Goal: Task Accomplishment & Management: Use online tool/utility

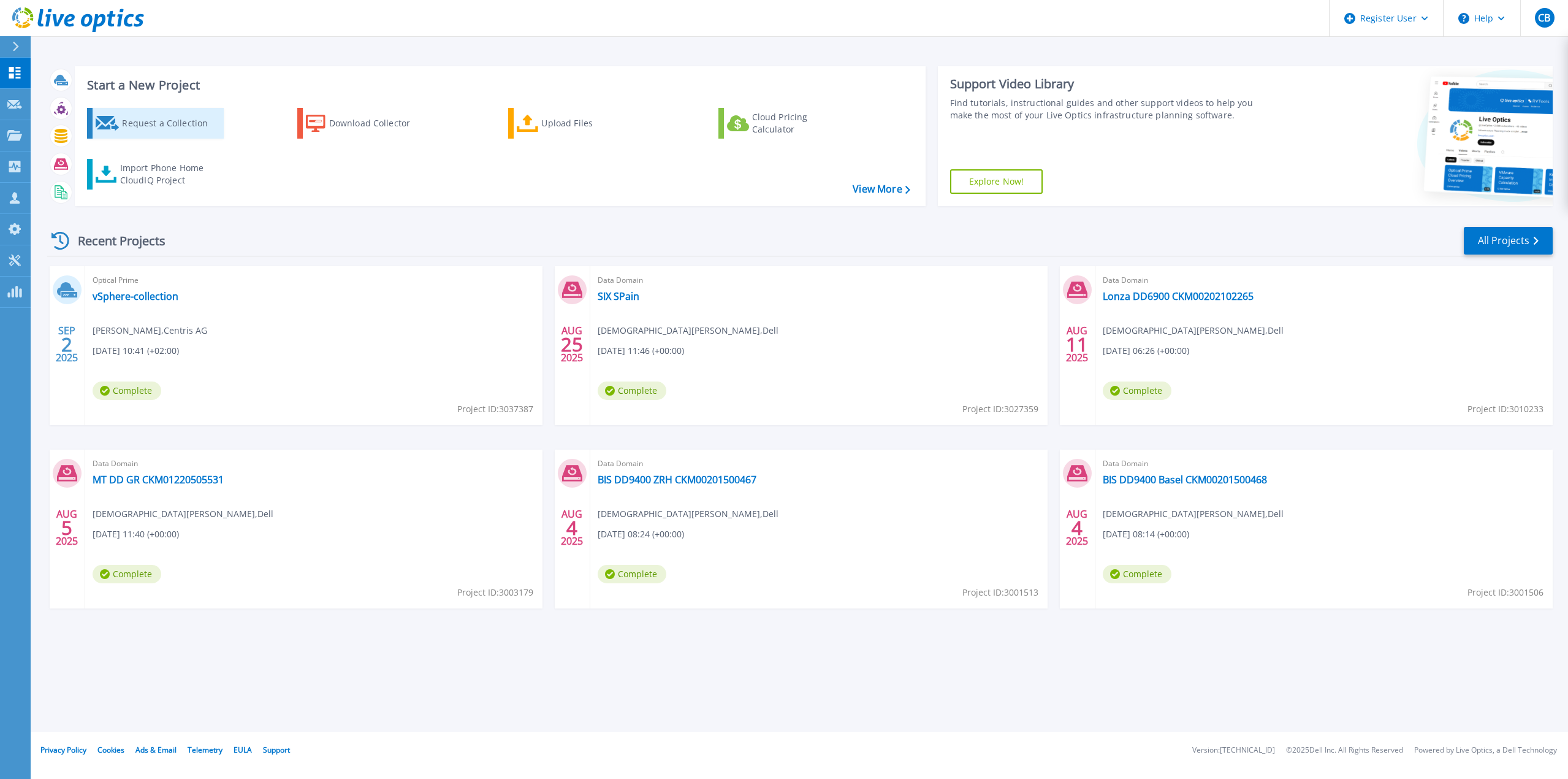
click at [165, 125] on div "Request a Collection" at bounding box center [171, 123] width 98 height 25
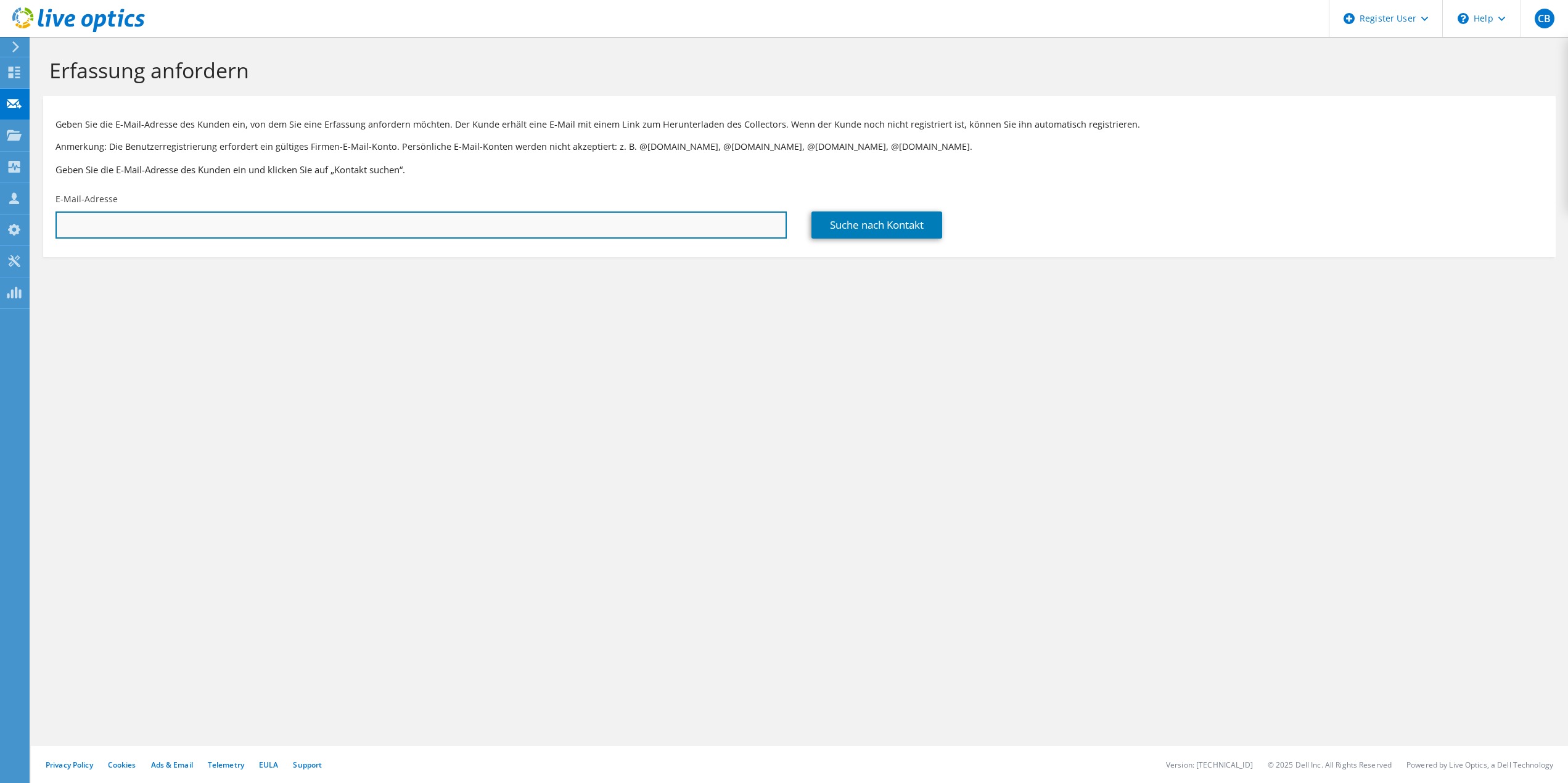
click at [154, 219] on input "text" at bounding box center [421, 225] width 731 height 27
paste input "Niels.Herren@centrisag.ch"
type input "Niels.Herren@centrisag.ch"
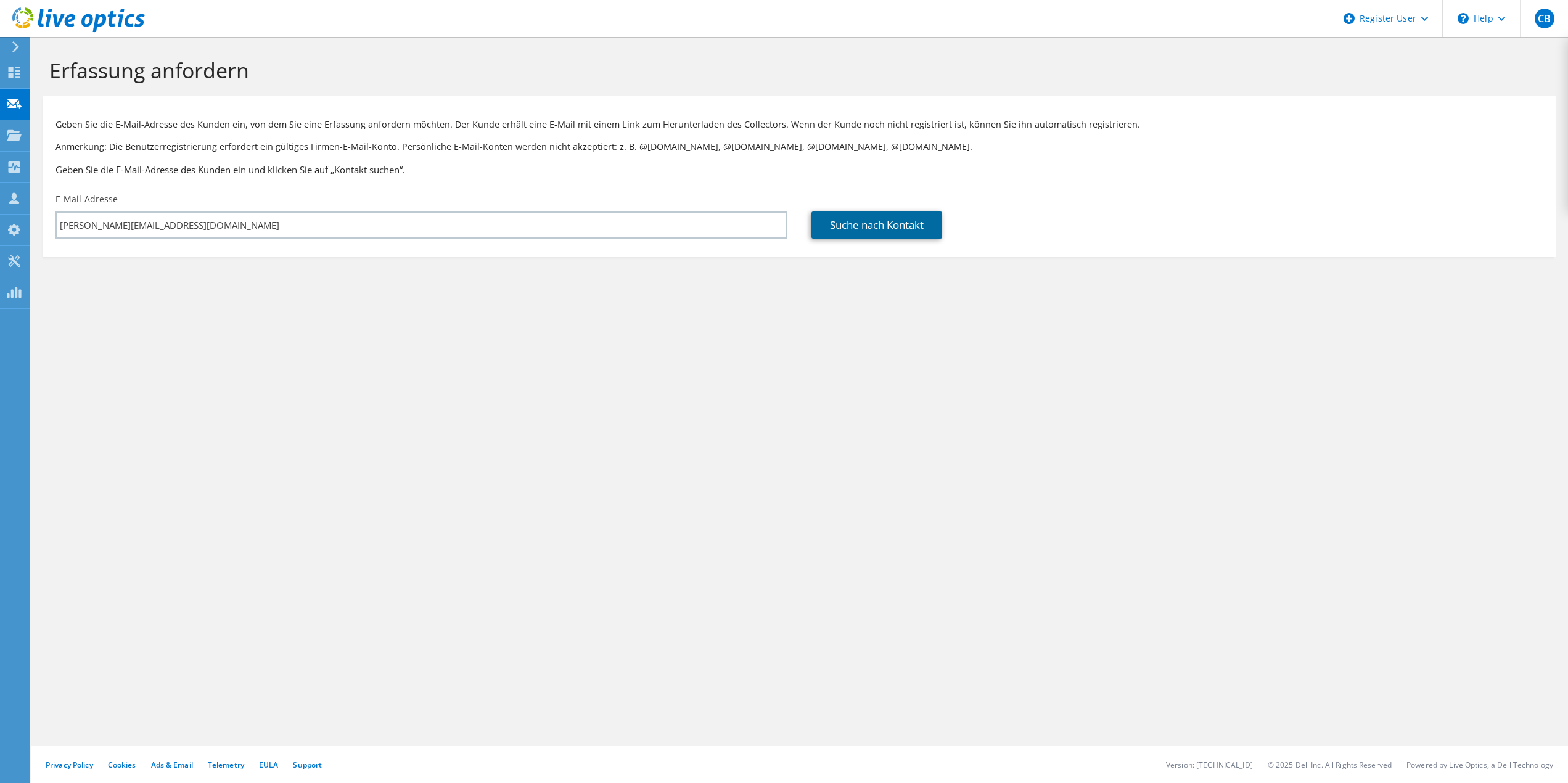
click at [871, 223] on link "Suche nach Kontakt" at bounding box center [876, 225] width 131 height 27
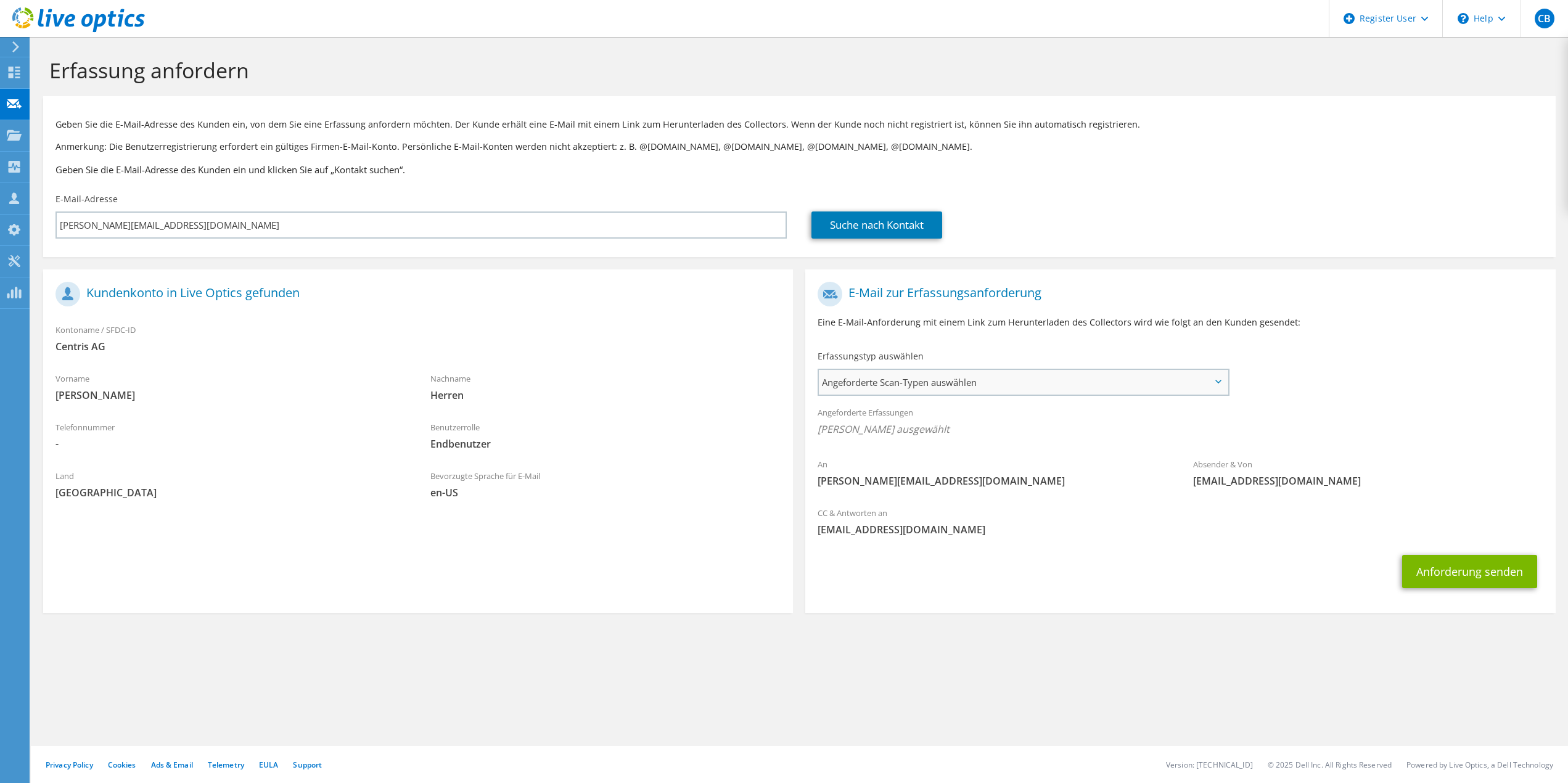
click at [957, 377] on span "Angeforderte Scan-Typen auswählen" at bounding box center [1023, 382] width 409 height 25
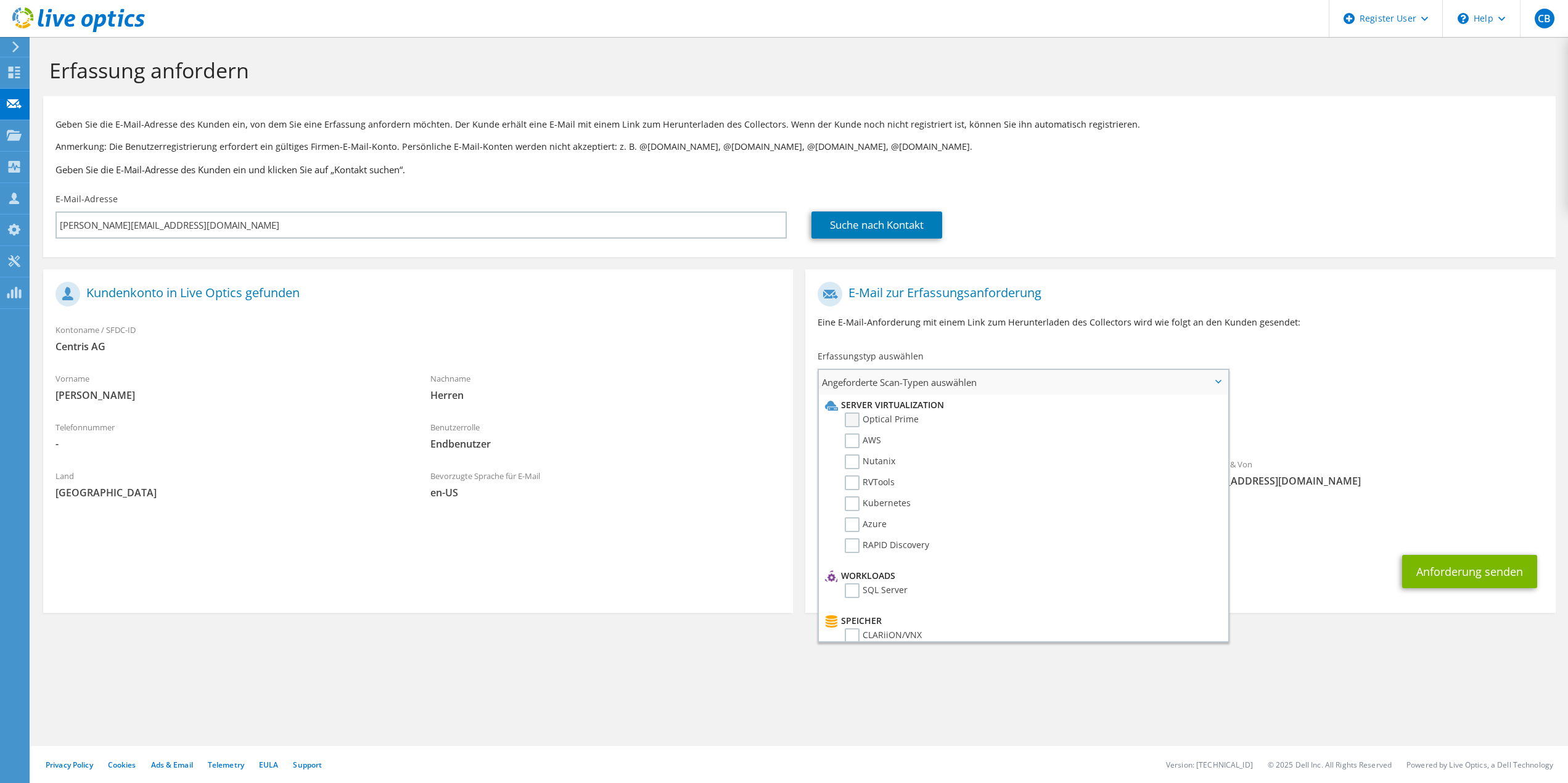
click at [845, 421] on label "Optical Prime" at bounding box center [881, 419] width 74 height 15
click at [0, 0] on input "Optical Prime" at bounding box center [0, 0] width 0 height 0
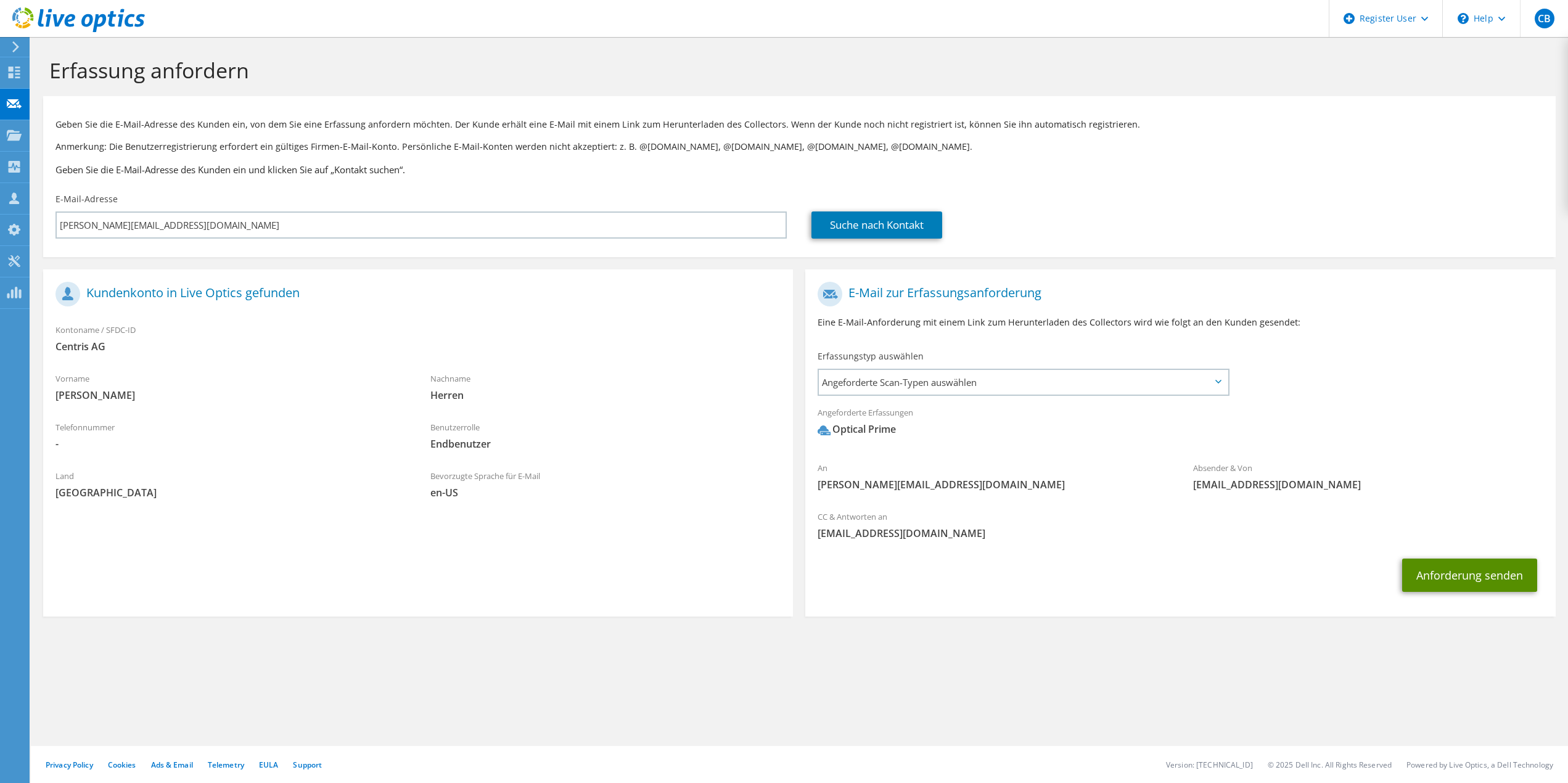
click at [1476, 574] on button "Anforderung senden" at bounding box center [1469, 575] width 135 height 33
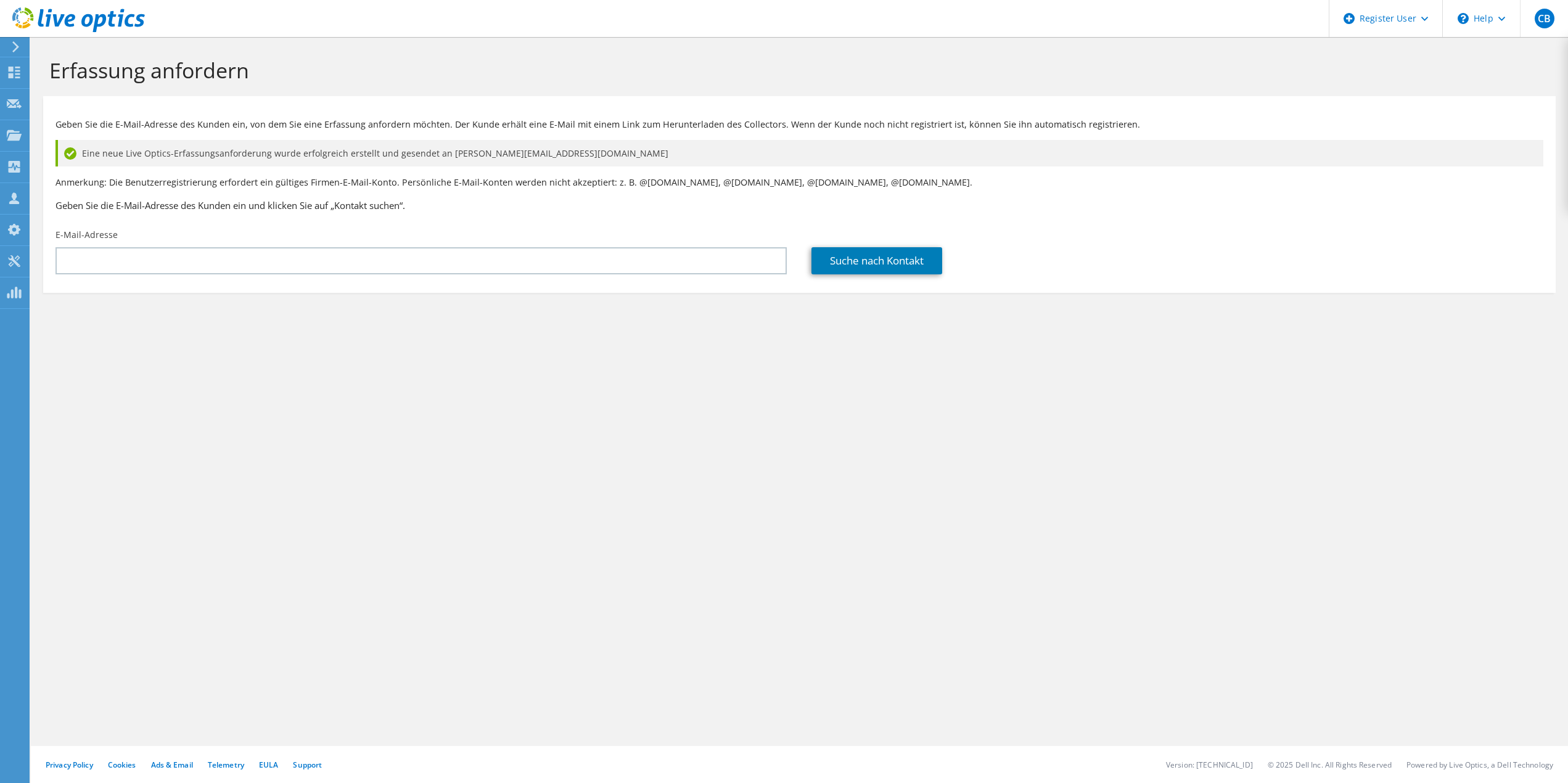
click at [62, 11] on icon at bounding box center [78, 20] width 132 height 26
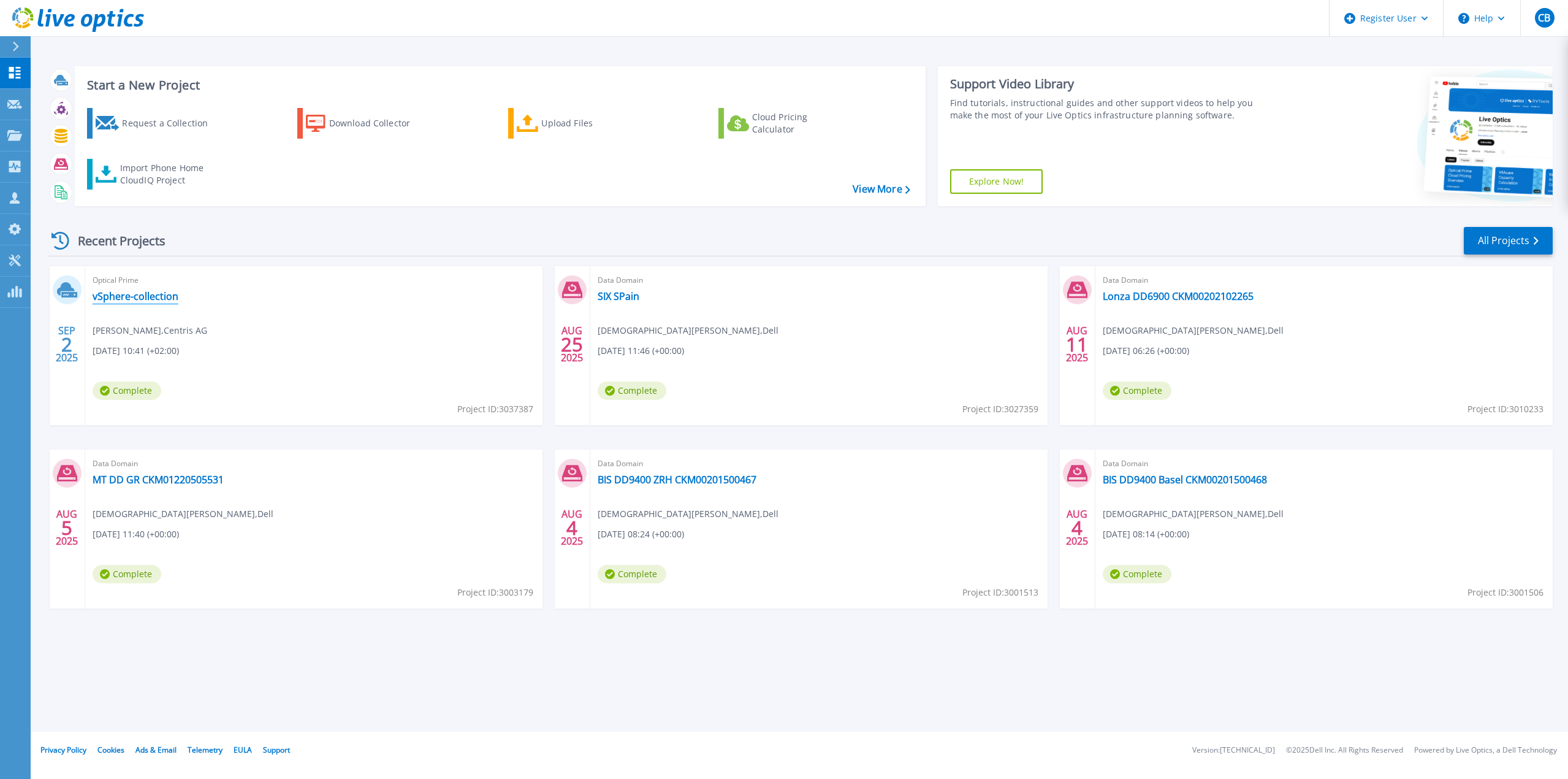
click at [164, 300] on link "vSphere-collection" at bounding box center [135, 295] width 86 height 12
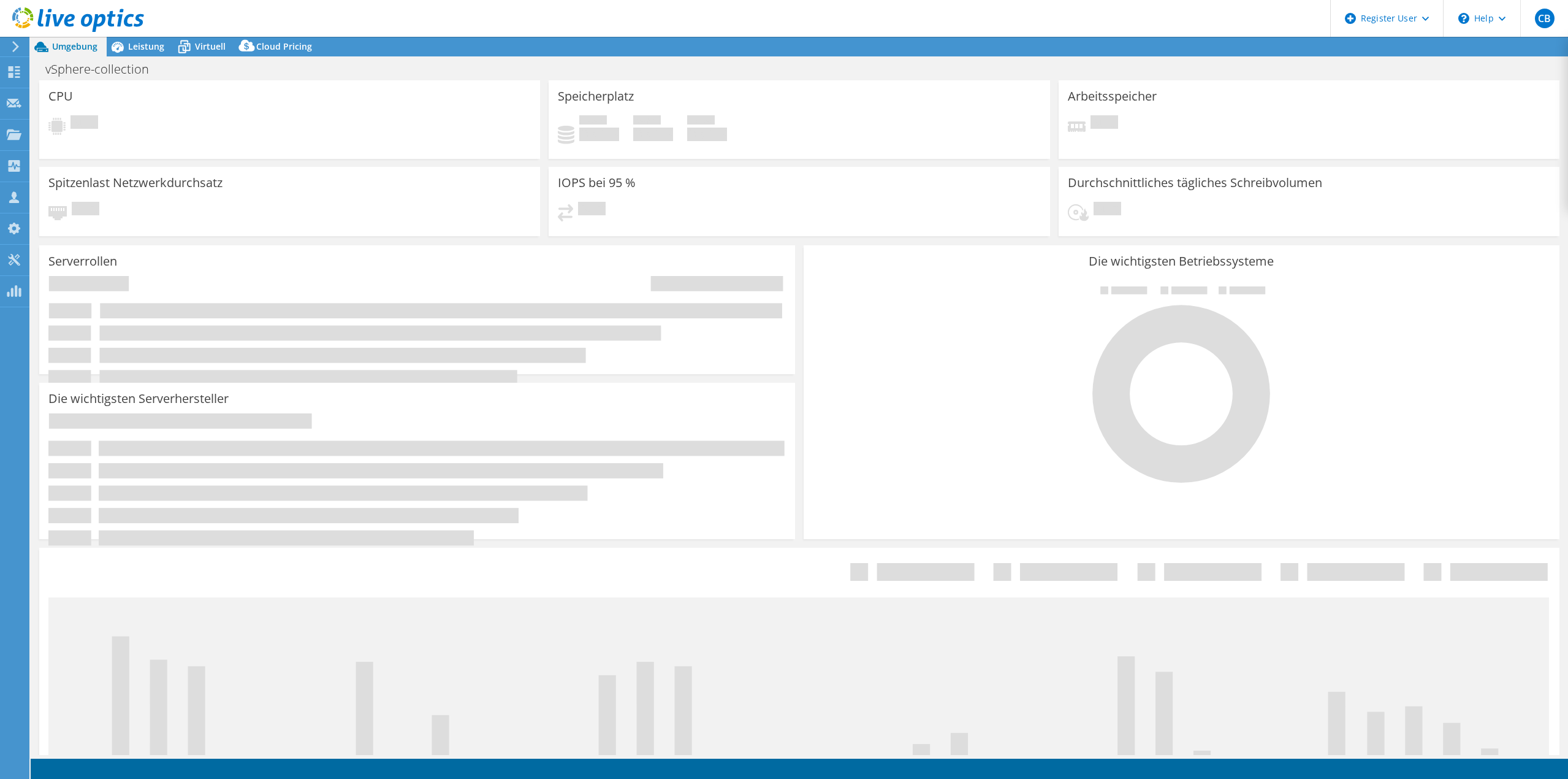
select select "EUFrankfurt"
click at [127, 49] on icon at bounding box center [117, 47] width 21 height 21
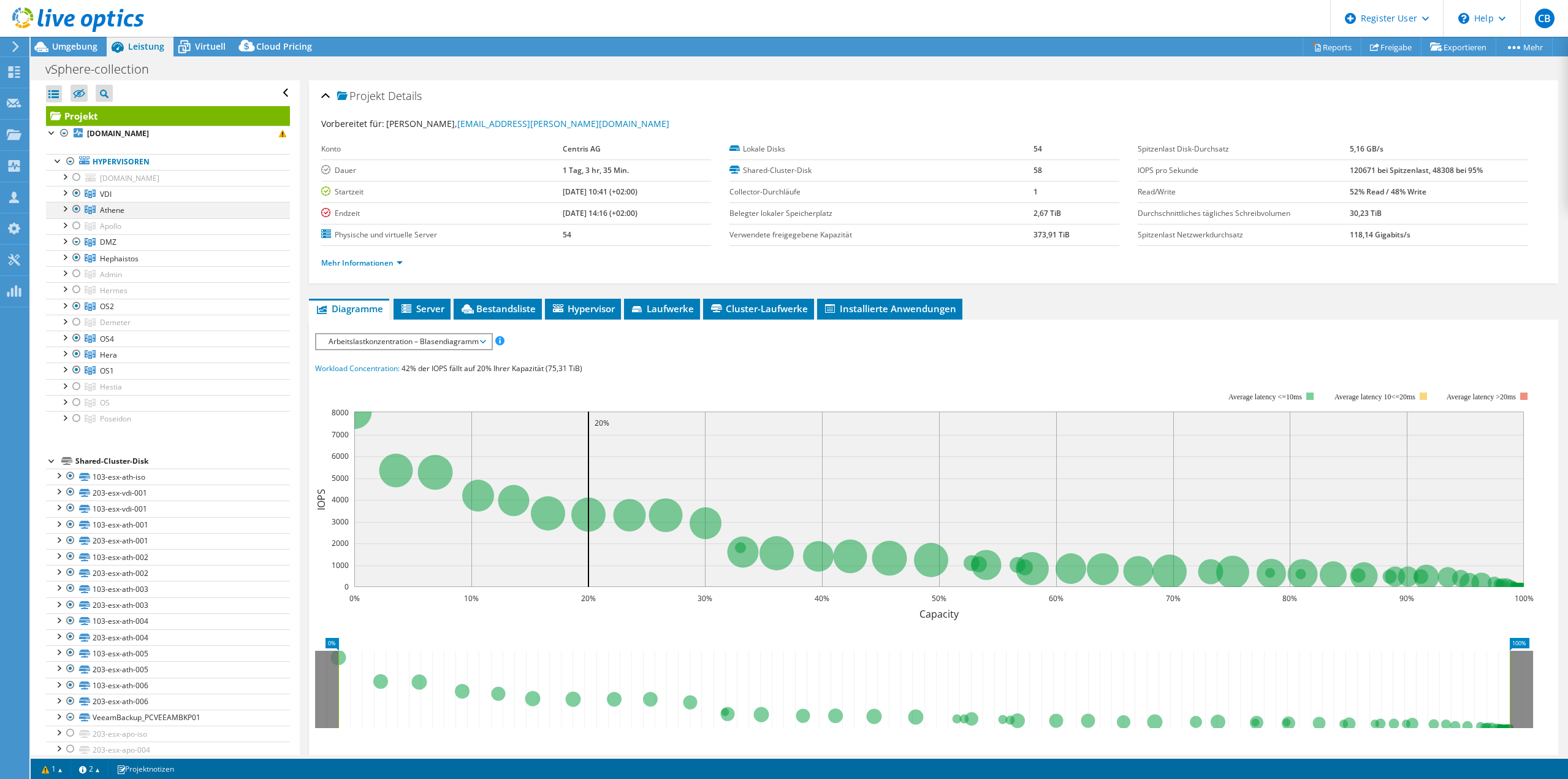
click at [64, 210] on div at bounding box center [64, 207] width 12 height 12
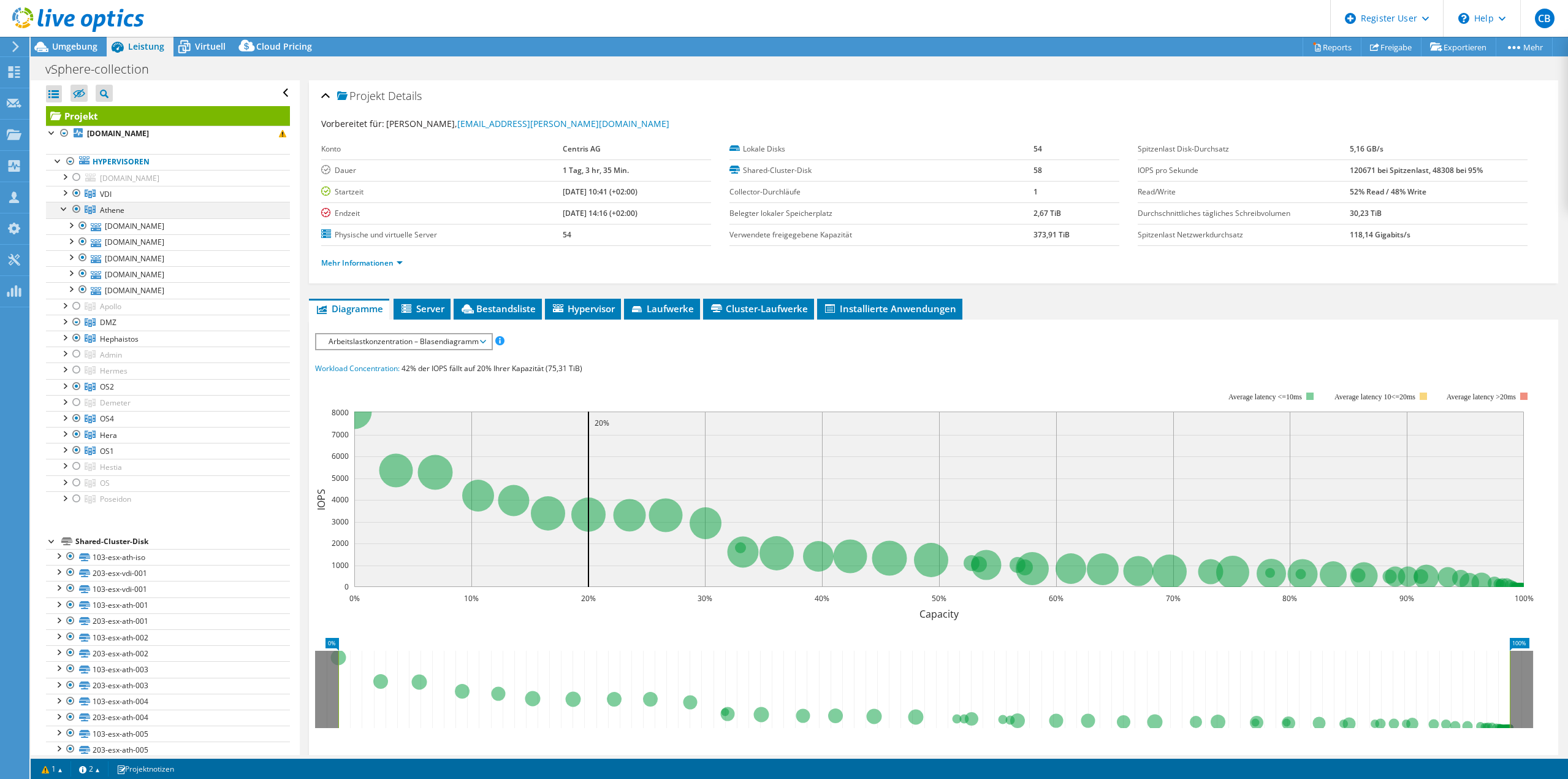
click at [64, 210] on div at bounding box center [64, 207] width 12 height 12
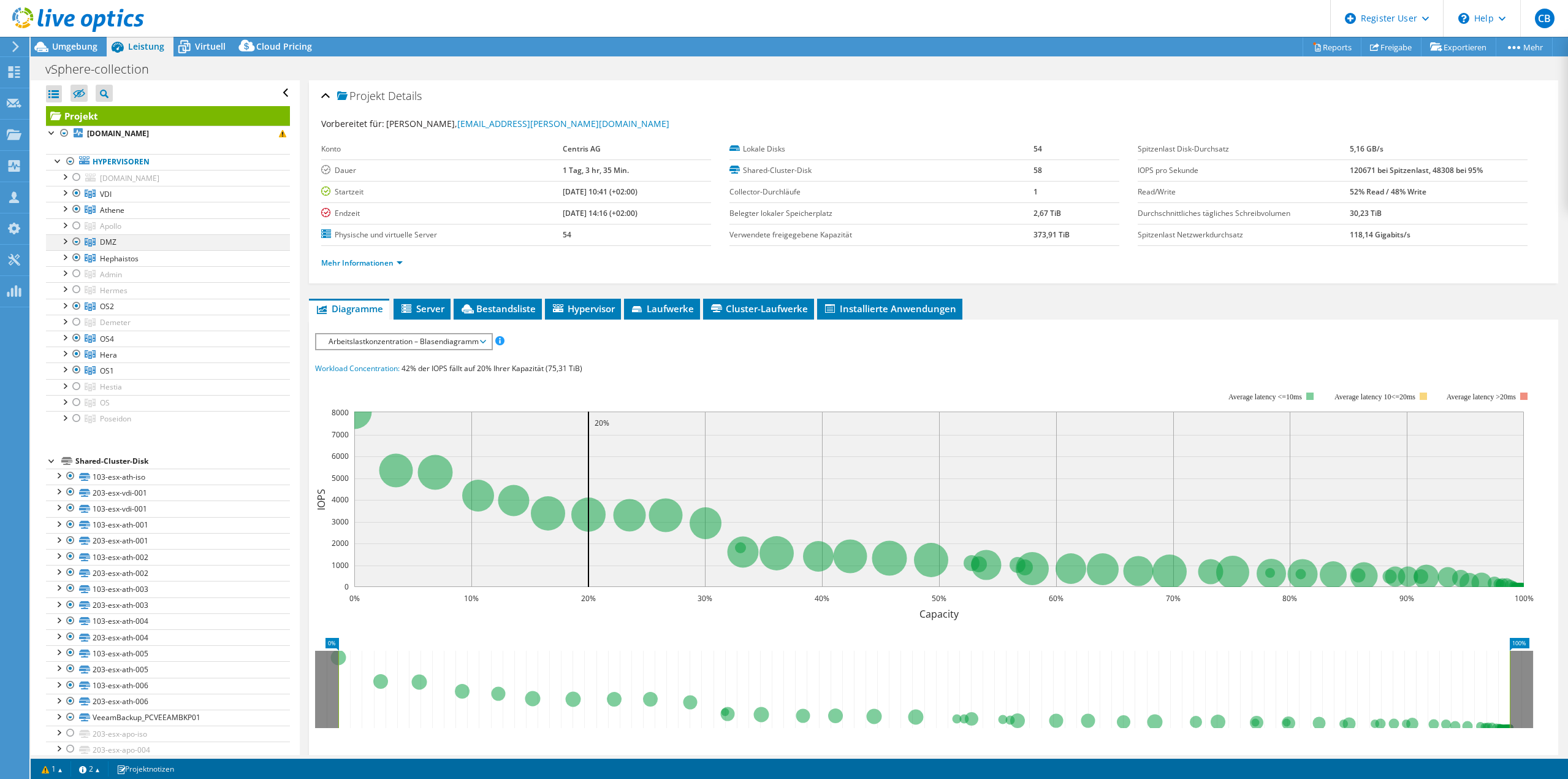
click at [62, 244] on div at bounding box center [64, 240] width 12 height 12
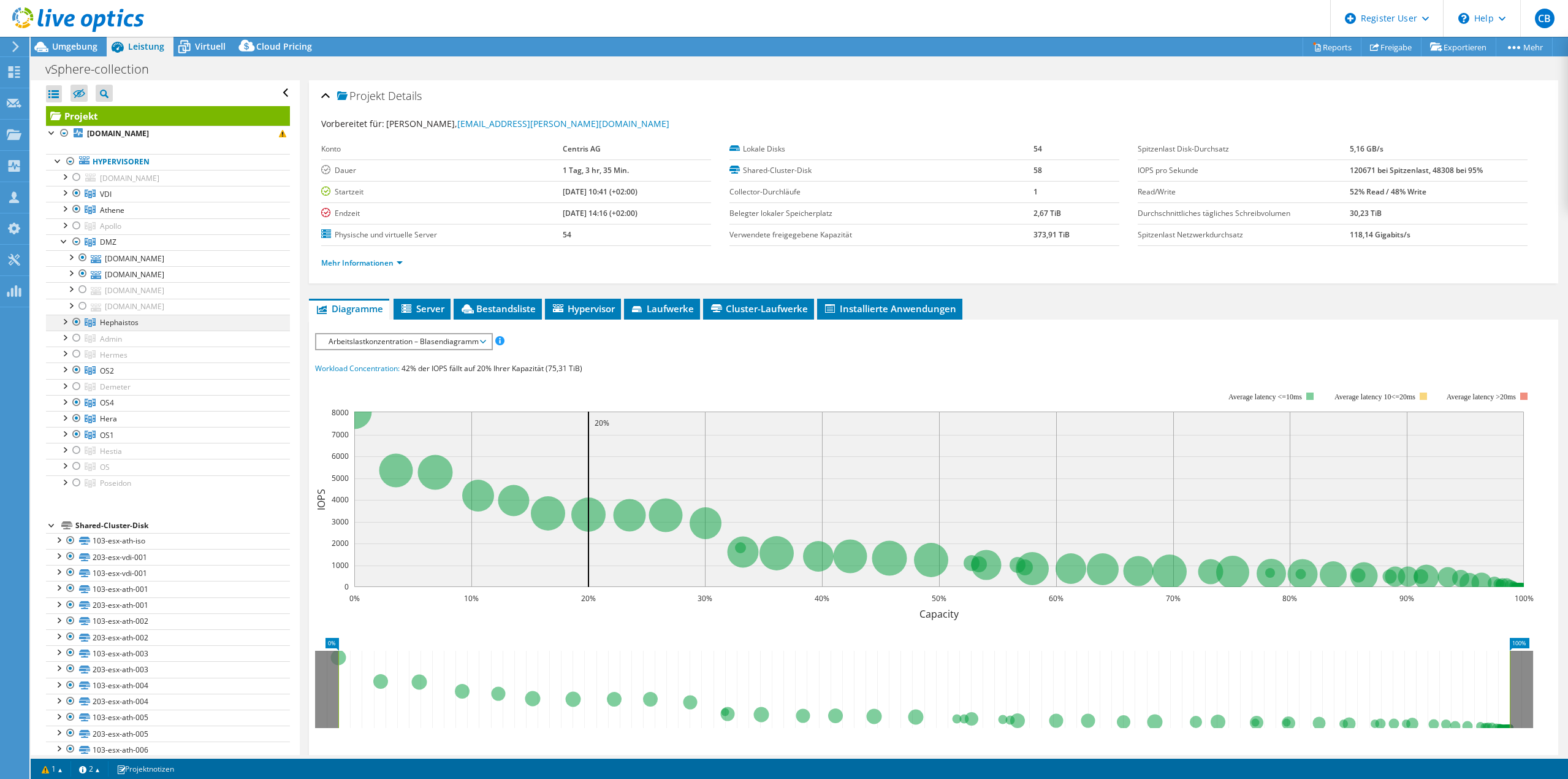
click at [62, 320] on div at bounding box center [64, 320] width 12 height 12
click at [64, 483] on div at bounding box center [64, 481] width 12 height 12
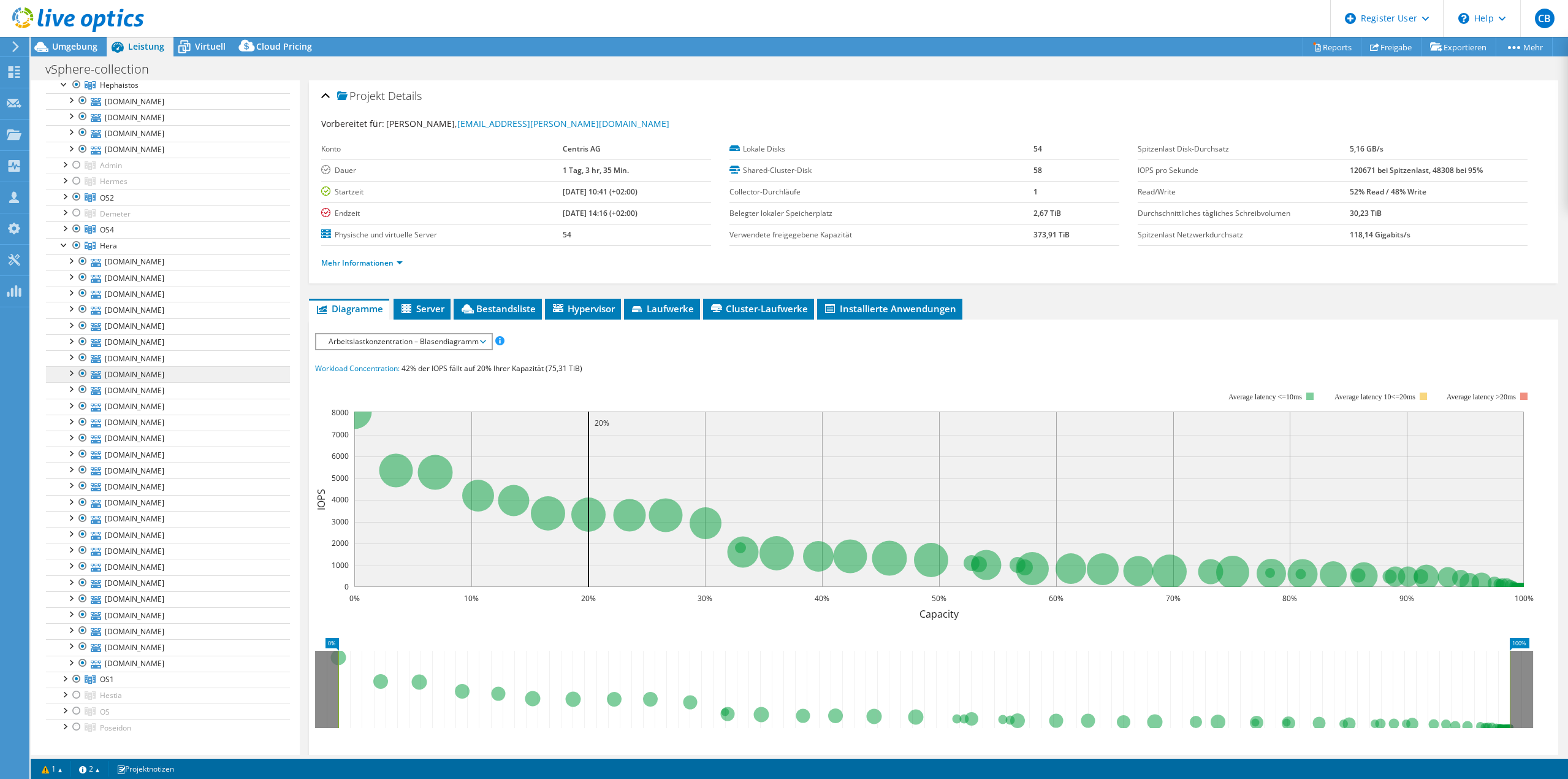
scroll to position [245, 0]
click at [63, 236] on div at bounding box center [64, 235] width 12 height 12
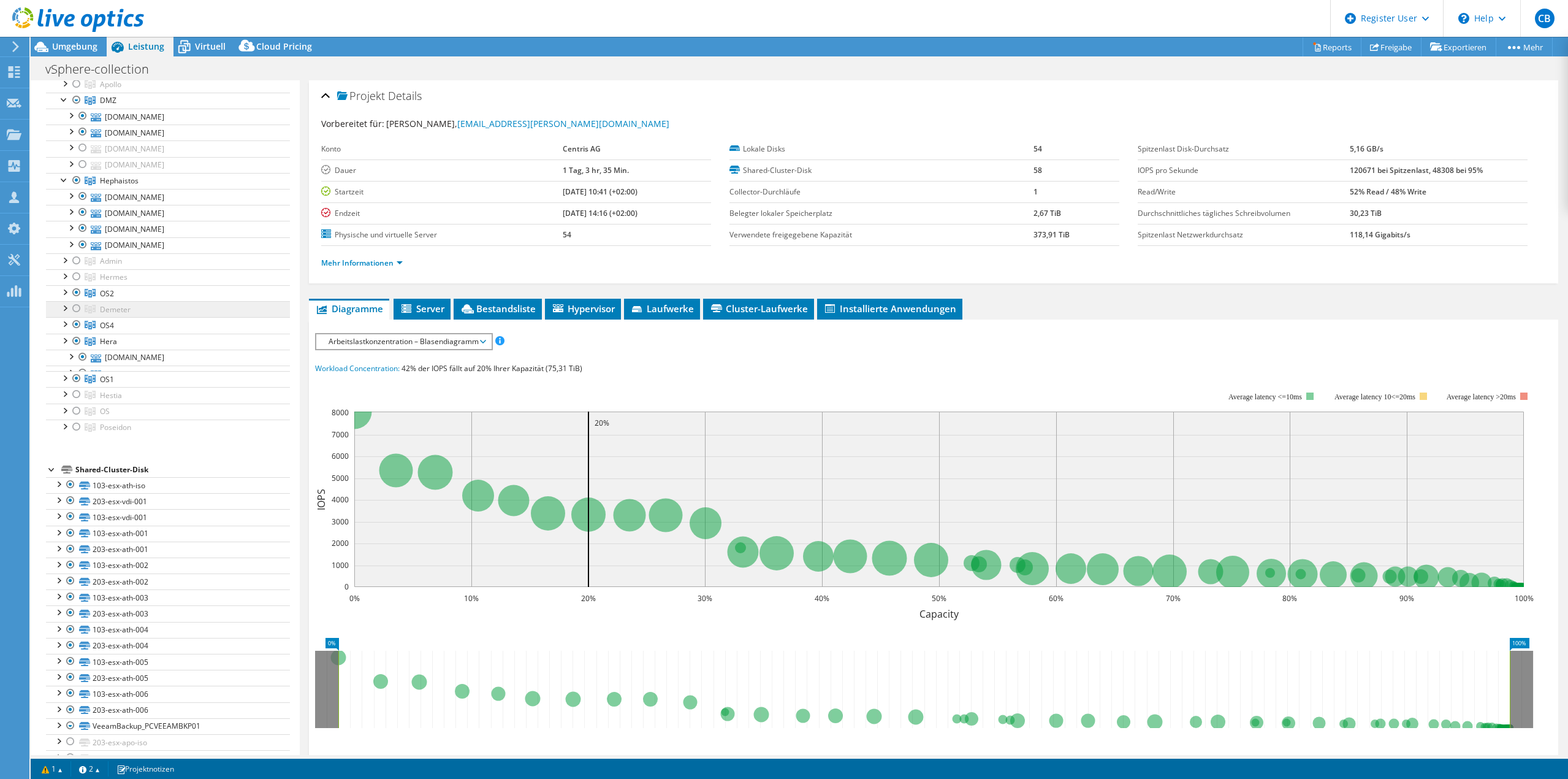
scroll to position [0, 0]
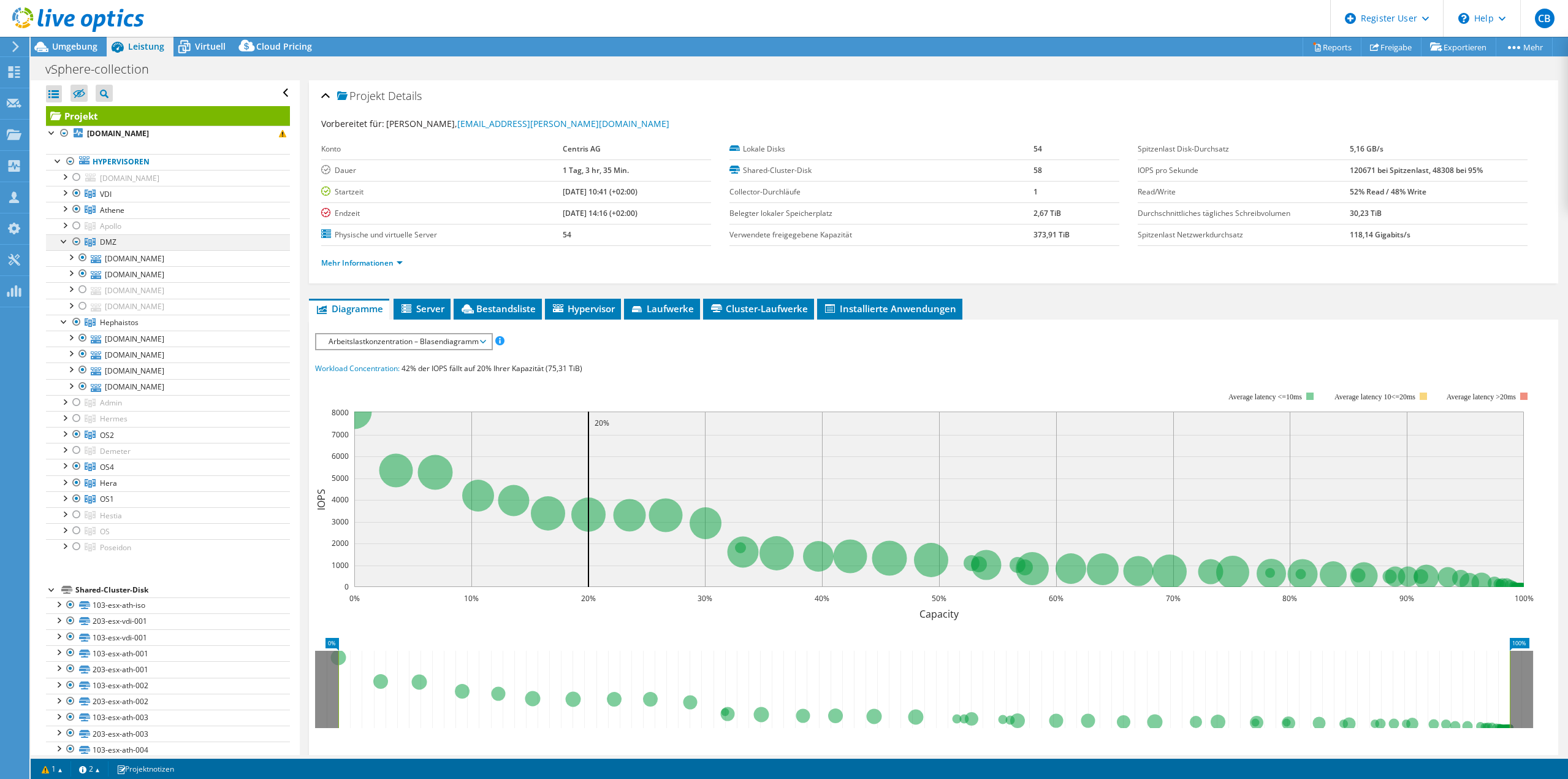
click at [59, 241] on div at bounding box center [64, 240] width 12 height 12
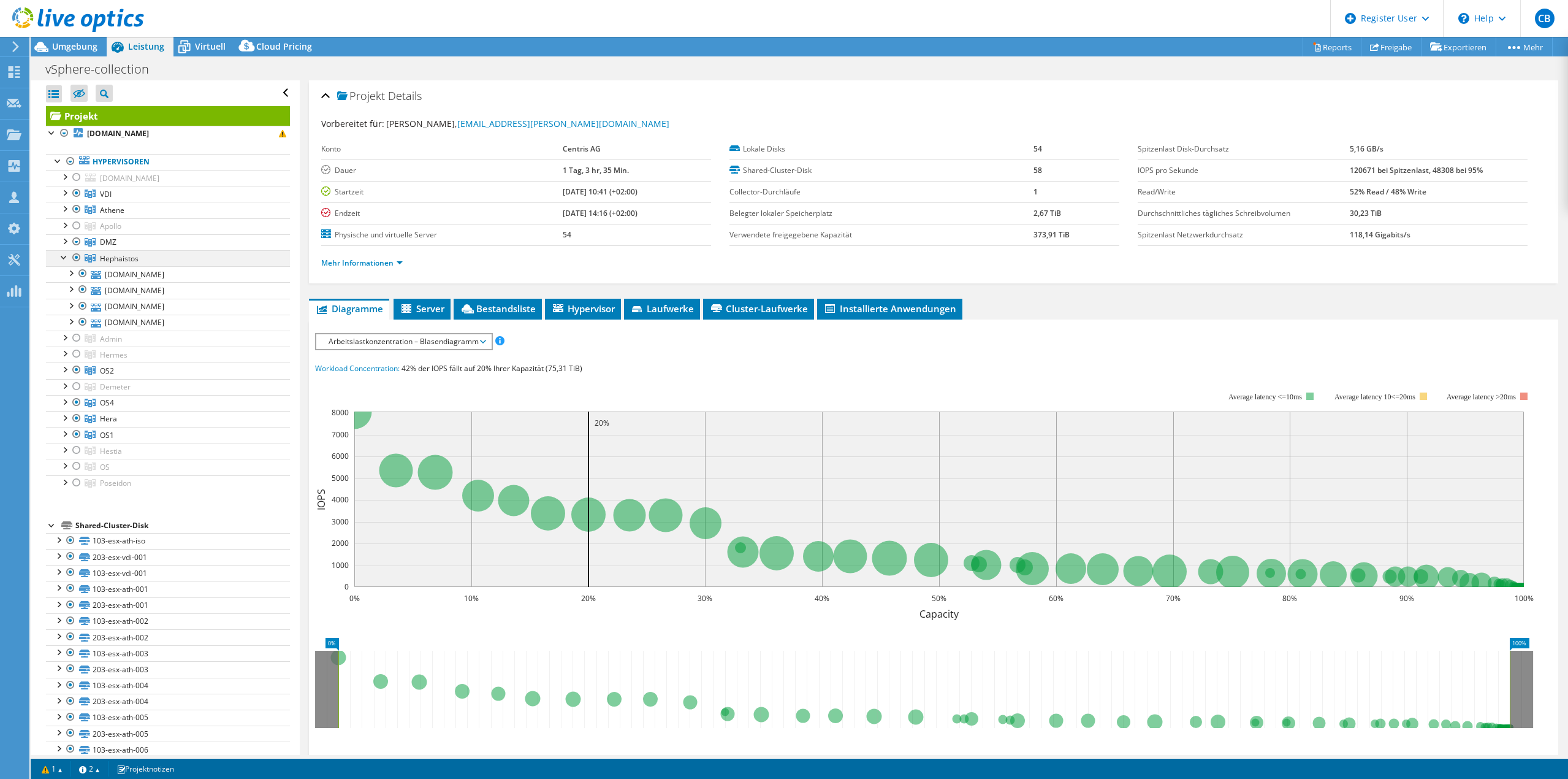
click at [61, 259] on div at bounding box center [64, 256] width 12 height 12
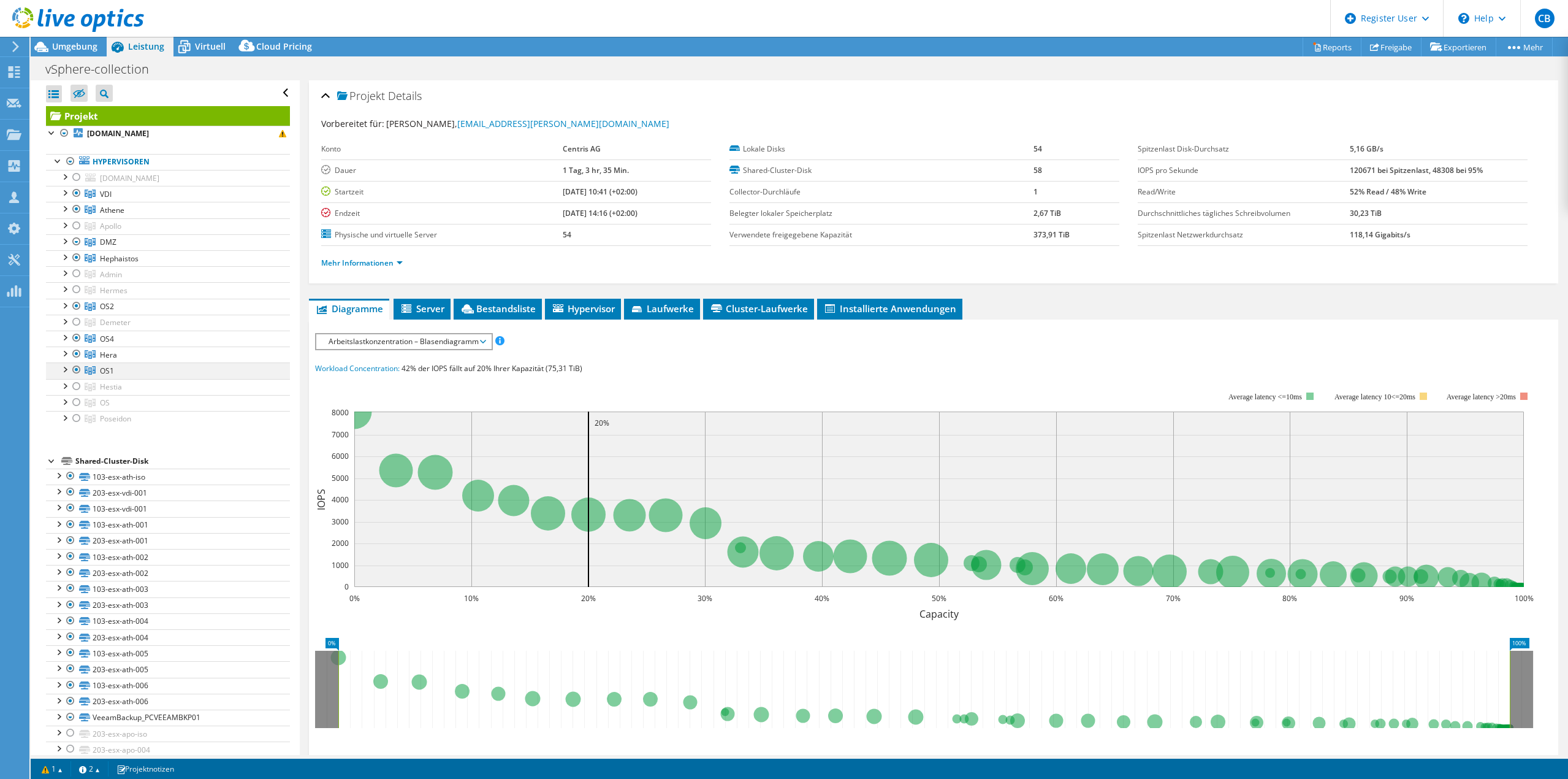
click at [65, 370] on div at bounding box center [64, 368] width 12 height 12
click at [61, 372] on div at bounding box center [64, 368] width 12 height 12
click at [66, 305] on div at bounding box center [64, 304] width 12 height 12
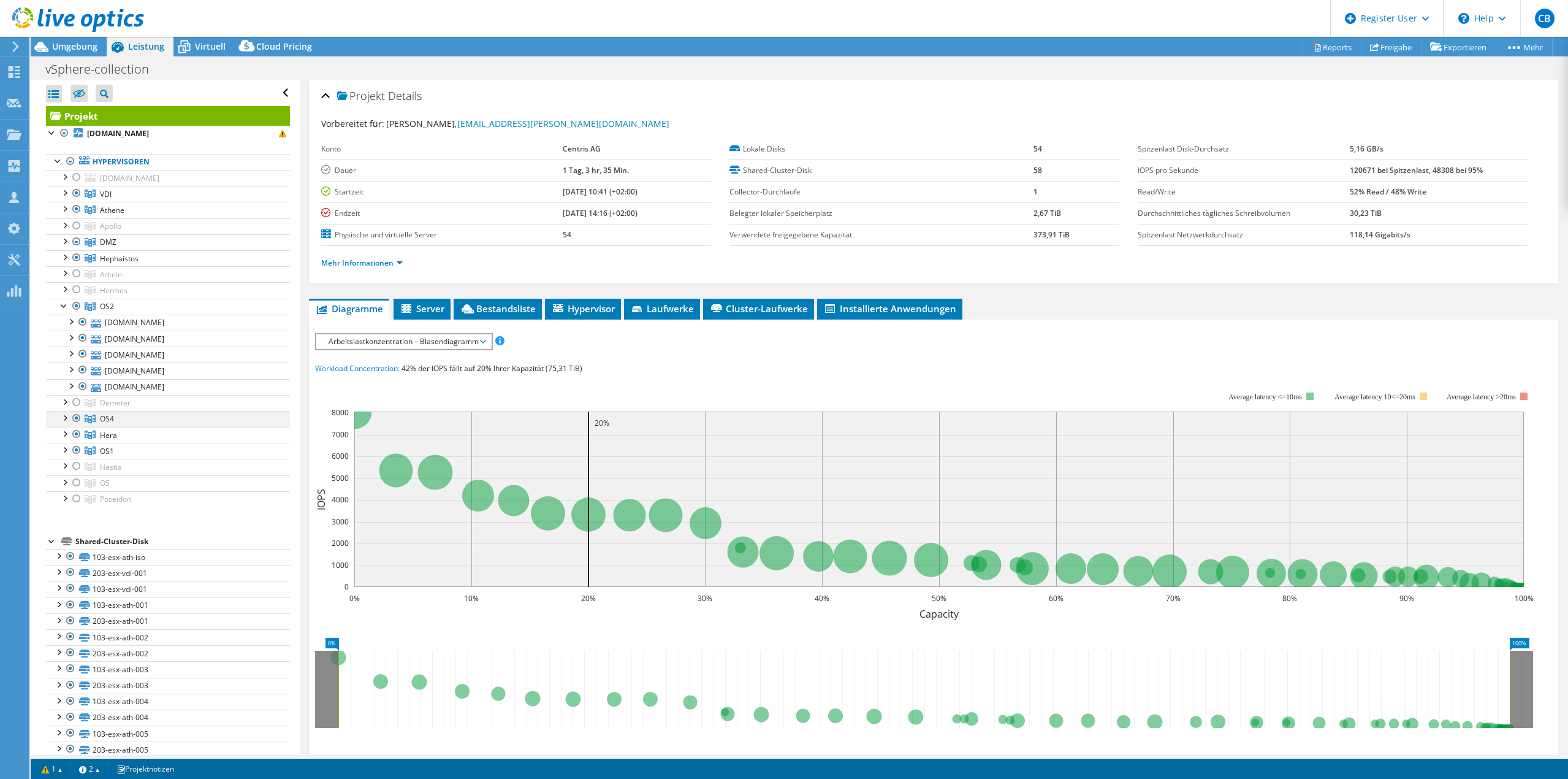
click at [64, 419] on div at bounding box center [64, 416] width 12 height 12
click at [64, 192] on div at bounding box center [64, 192] width 12 height 12
